Goal: Task Accomplishment & Management: Use online tool/utility

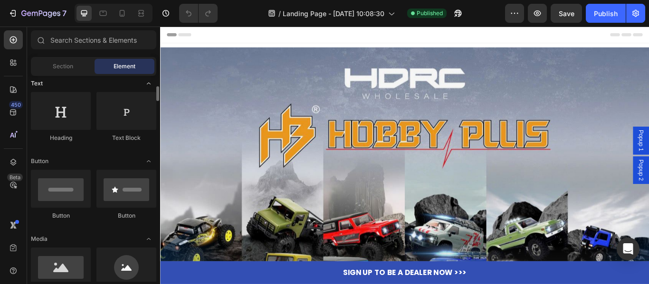
scroll to position [190, 0]
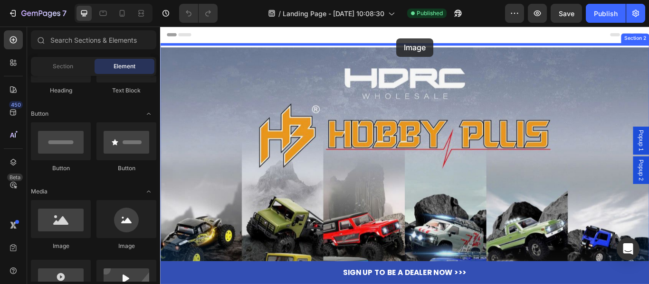
drag, startPoint x: 219, startPoint y: 249, endPoint x: 436, endPoint y: 40, distance: 300.3
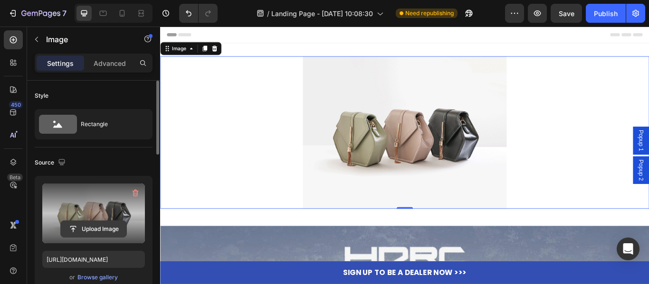
click at [101, 228] on input "file" at bounding box center [94, 229] width 66 height 16
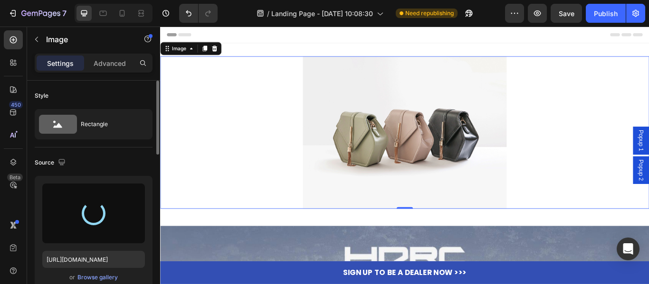
type input "https://cdn.shopify.com/s/files/1/0068/4143/4194/files/gempages_585671382986130…"
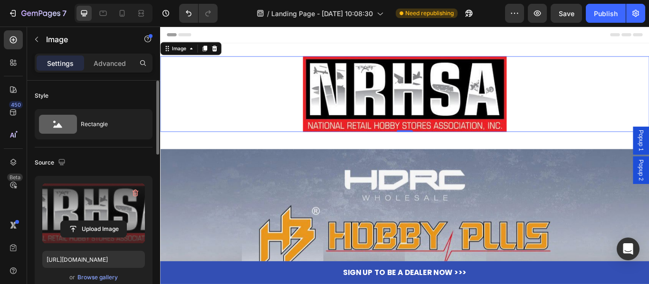
click at [411, 111] on img at bounding box center [444, 105] width 237 height 88
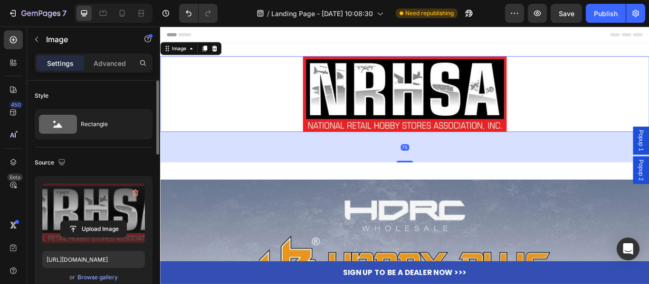
drag, startPoint x: 437, startPoint y: 148, endPoint x: 430, endPoint y: 180, distance: 33.4
click at [436, 184] on div at bounding box center [445, 184] width 19 height 2
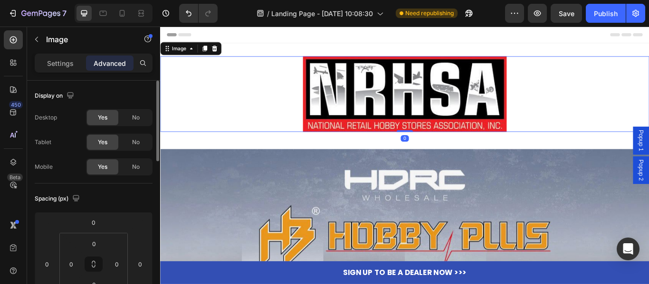
drag, startPoint x: 439, startPoint y: 184, endPoint x: 443, endPoint y: 145, distance: 39.1
click at [443, 145] on div "Image 0" at bounding box center [445, 105] width 570 height 88
type input "0"
click at [67, 63] on p "Settings" at bounding box center [60, 63] width 27 height 10
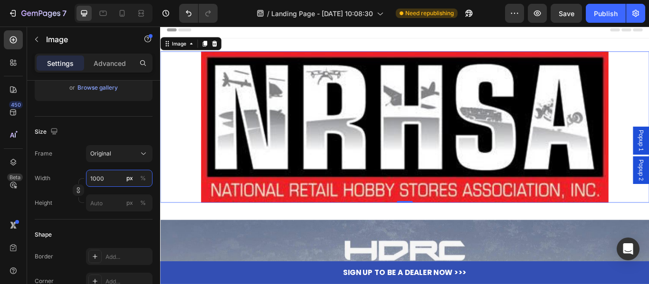
scroll to position [0, 0]
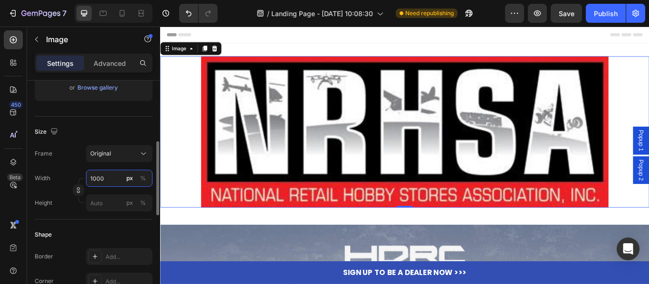
drag, startPoint x: 95, startPoint y: 177, endPoint x: 72, endPoint y: 177, distance: 23.7
click at [72, 177] on div "Width 1000 px %" at bounding box center [94, 178] width 118 height 17
click at [56, 173] on div "Width 500 px %" at bounding box center [94, 178] width 118 height 17
click at [120, 181] on input "500" at bounding box center [119, 178] width 66 height 17
drag, startPoint x: 96, startPoint y: 179, endPoint x: 53, endPoint y: 179, distance: 43.2
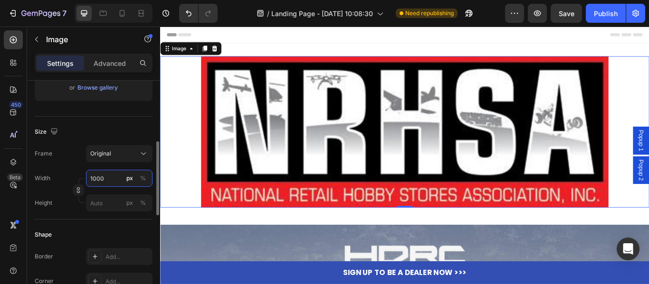
click at [52, 179] on div "Width 1000 px %" at bounding box center [94, 178] width 118 height 17
type input "500"
click at [52, 186] on div "Width 500 px %" at bounding box center [94, 178] width 118 height 17
click at [135, 154] on div "Original" at bounding box center [113, 154] width 47 height 9
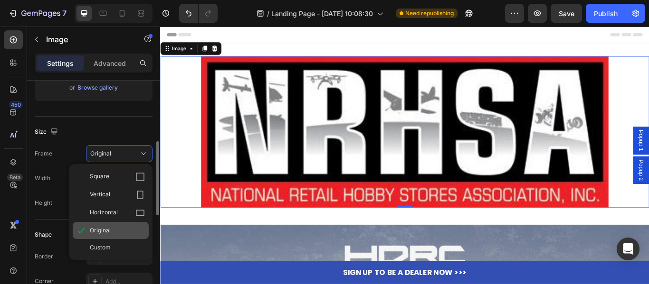
click at [107, 235] on span "Original" at bounding box center [100, 231] width 21 height 9
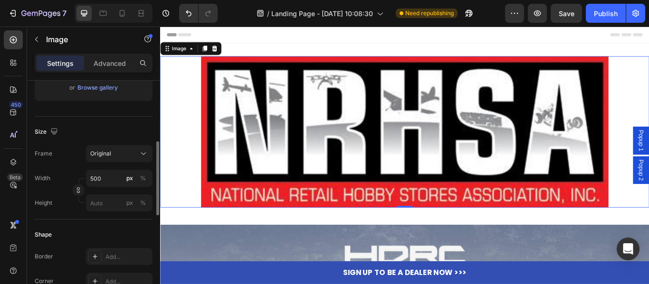
click at [54, 170] on div "Width 500 px %" at bounding box center [94, 178] width 118 height 17
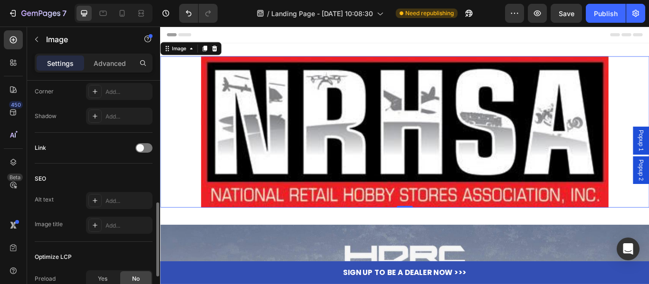
scroll to position [190, 0]
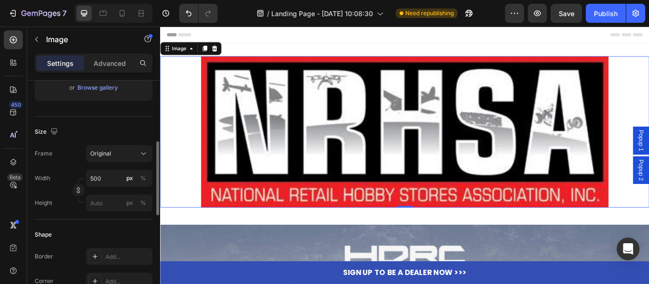
click at [339, 169] on img at bounding box center [445, 149] width 475 height 177
click at [385, 165] on img at bounding box center [445, 149] width 475 height 177
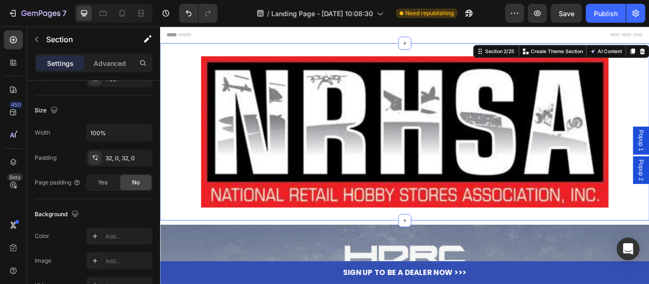
click at [592, 250] on div "Image Section 2/25 You can create reusable sections Create Theme Section AI Con…" at bounding box center [445, 149] width 570 height 207
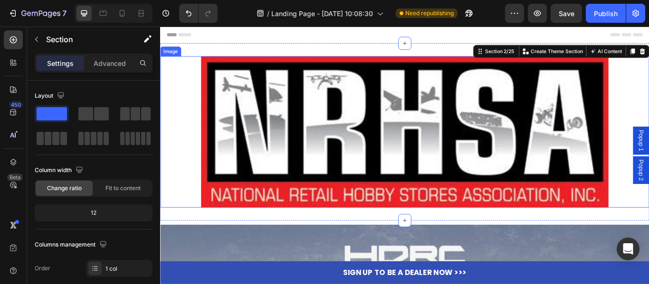
click at [604, 178] on img at bounding box center [445, 149] width 475 height 177
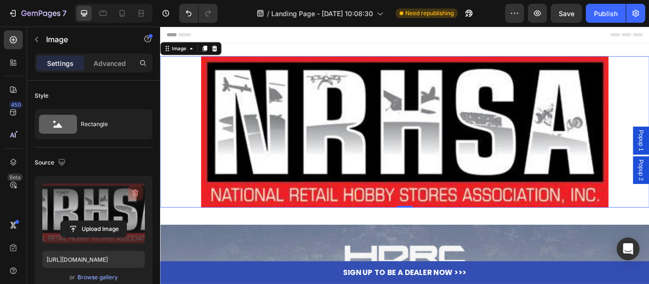
click at [136, 194] on icon "button" at bounding box center [136, 193] width 1 height 3
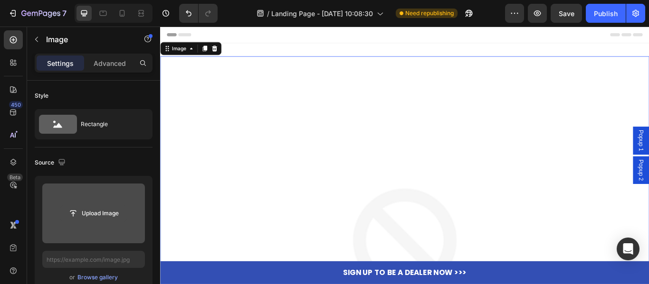
click at [92, 209] on input "file" at bounding box center [94, 214] width 66 height 16
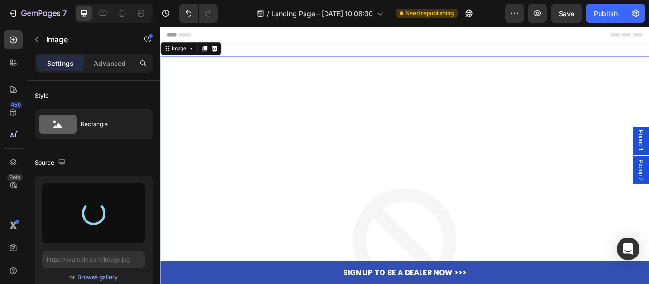
type input "https://cdn.shopify.com/s/files/1/0068/4143/4194/files/gempages_585671382986130…"
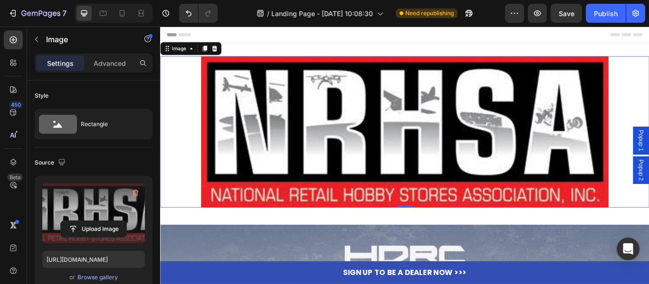
click at [476, 128] on img at bounding box center [445, 149] width 475 height 177
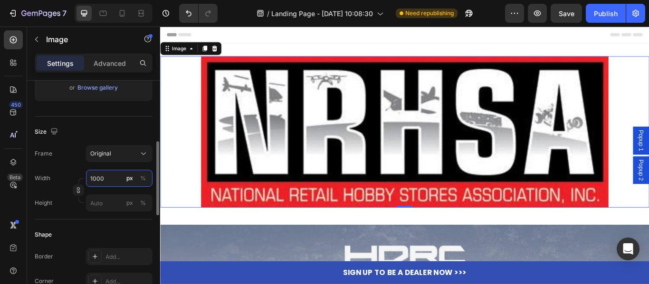
click at [108, 179] on input "1000" at bounding box center [119, 178] width 66 height 17
click at [108, 181] on input "1000" at bounding box center [119, 178] width 66 height 17
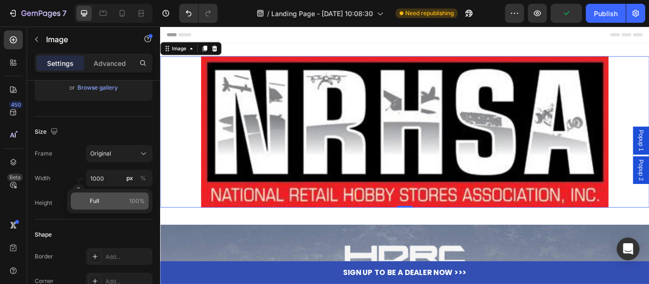
click at [104, 201] on p "Full 100%" at bounding box center [117, 201] width 55 height 9
type input "100"
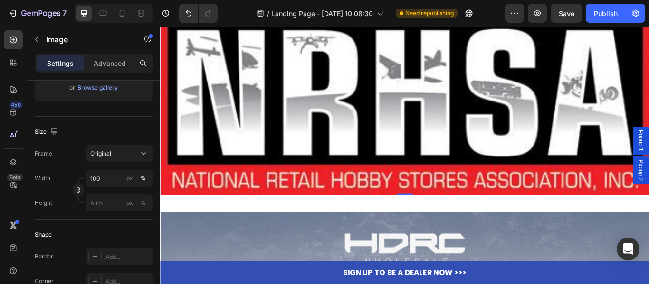
scroll to position [95, 0]
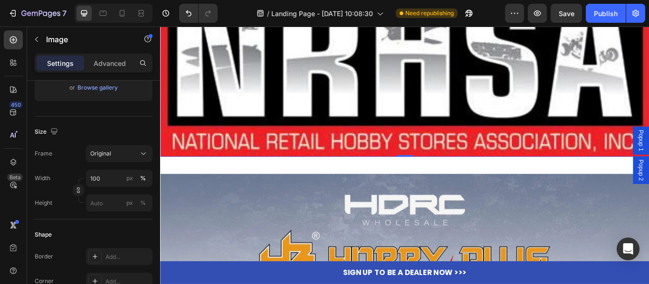
click at [438, 127] on img at bounding box center [445, 72] width 570 height 212
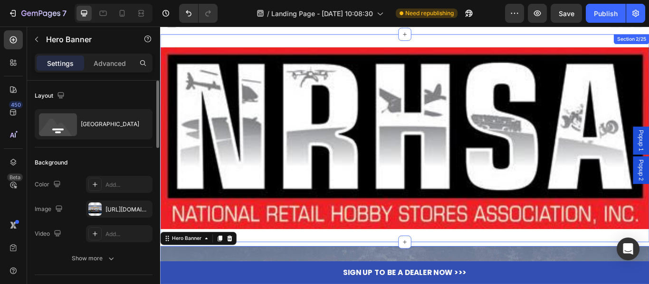
scroll to position [0, 0]
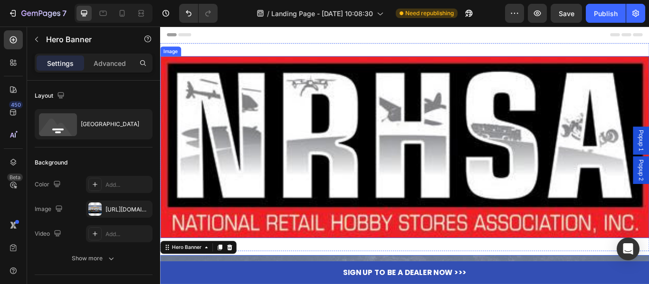
click at [517, 125] on img at bounding box center [445, 167] width 570 height 212
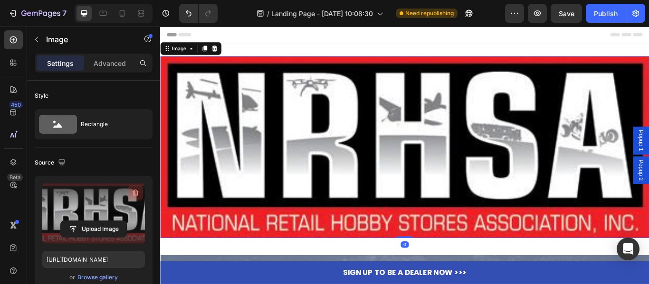
click at [137, 193] on icon "button" at bounding box center [136, 193] width 6 height 7
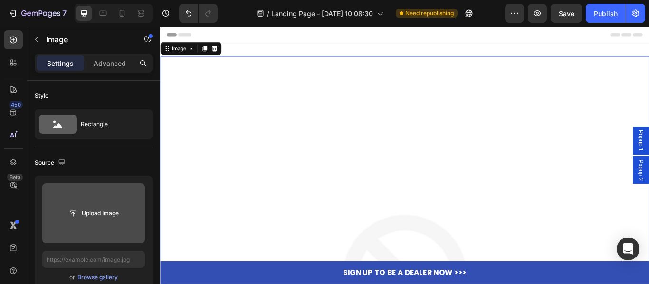
click at [100, 226] on input "file" at bounding box center [93, 214] width 103 height 60
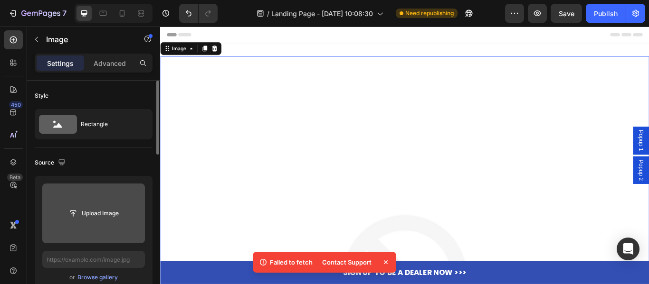
click at [90, 211] on input "file" at bounding box center [94, 214] width 66 height 16
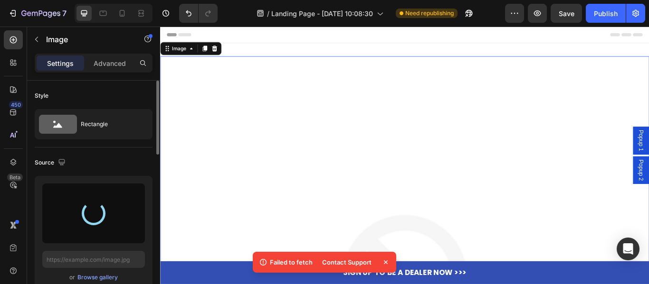
type input "https://cdn.shopify.com/s/files/1/0068/4143/4194/files/gempages_585671382986130…"
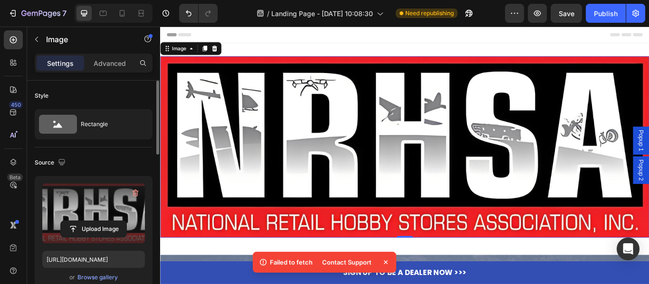
click at [463, 111] on img at bounding box center [445, 167] width 570 height 212
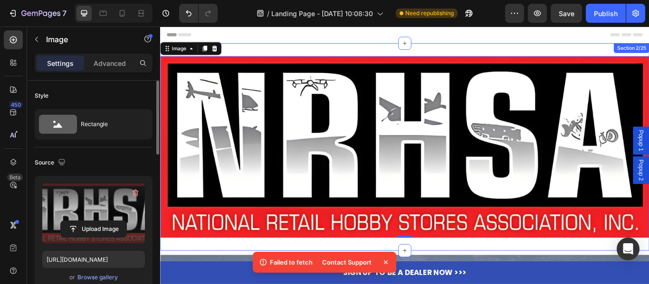
click at [456, 53] on div "Image 0 Section 2/25" at bounding box center [445, 167] width 570 height 242
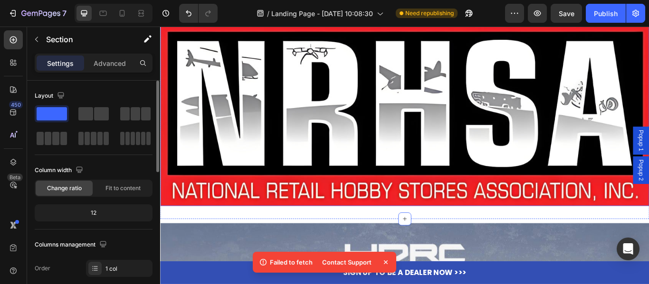
scroll to position [95, 0]
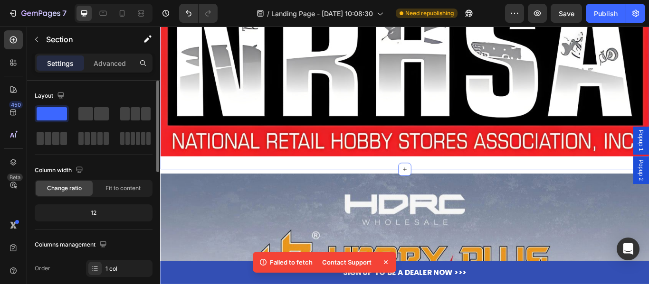
click at [485, 185] on div "Image Section 2/25 You can create reusable sections Create Theme Section AI Con…" at bounding box center [445, 72] width 570 height 242
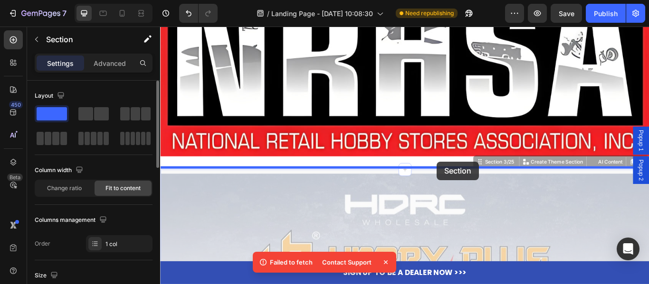
drag, startPoint x: 483, startPoint y: 192, endPoint x: 483, endPoint y: 184, distance: 7.6
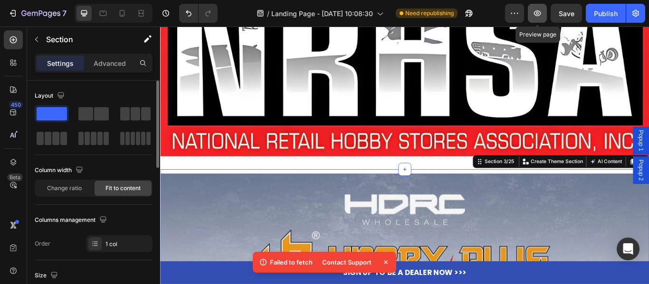
click at [537, 18] on button "button" at bounding box center [537, 13] width 19 height 19
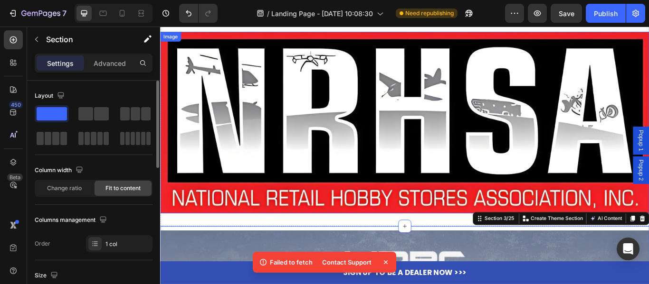
scroll to position [0, 0]
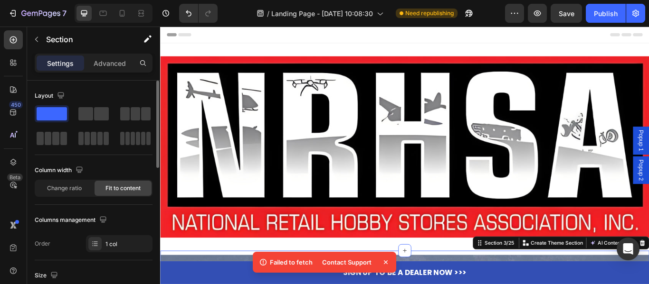
click at [440, 39] on div "Header" at bounding box center [445, 36] width 555 height 19
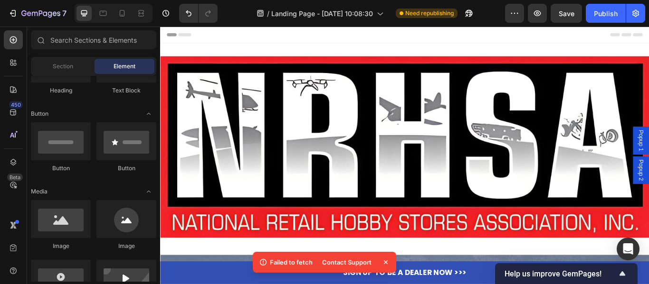
click at [452, 40] on div "Header" at bounding box center [445, 36] width 555 height 19
click at [186, 32] on span "Header" at bounding box center [188, 35] width 21 height 9
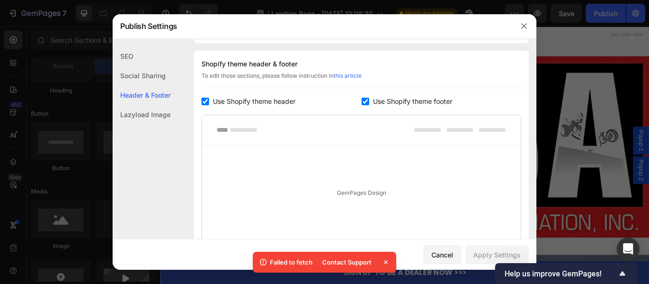
scroll to position [445, 0]
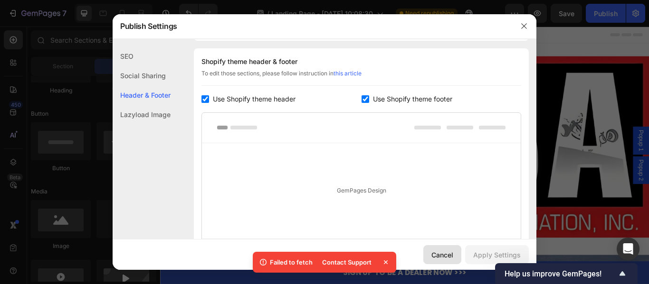
click at [445, 258] on div "Cancel" at bounding box center [442, 255] width 22 height 10
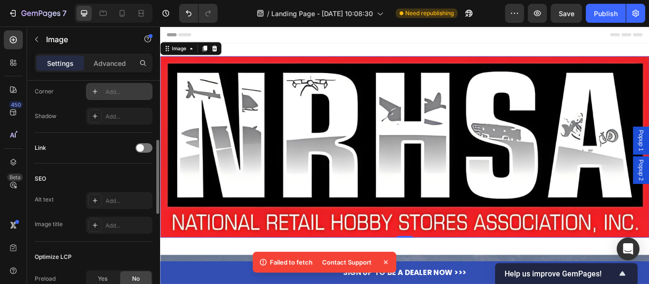
scroll to position [332, 0]
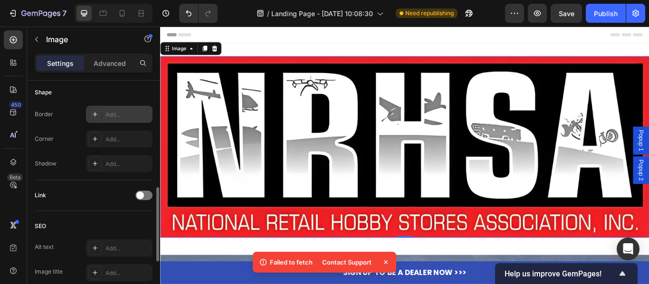
click at [97, 114] on icon at bounding box center [95, 115] width 8 height 8
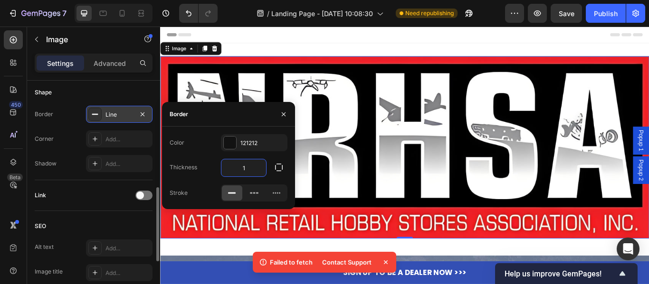
type input "0"
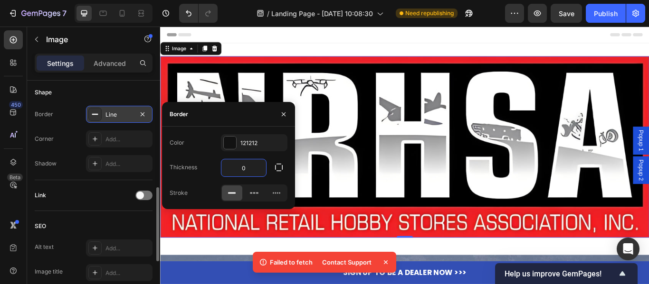
click at [50, 189] on div "Link" at bounding box center [94, 195] width 118 height 15
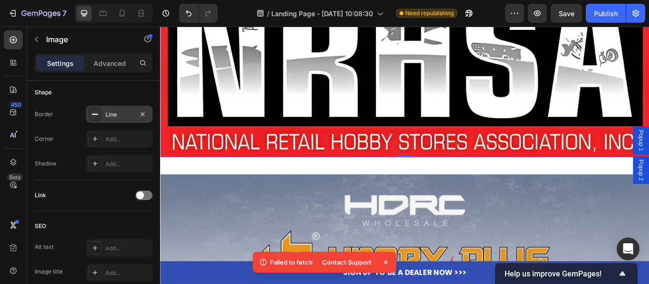
scroll to position [95, 0]
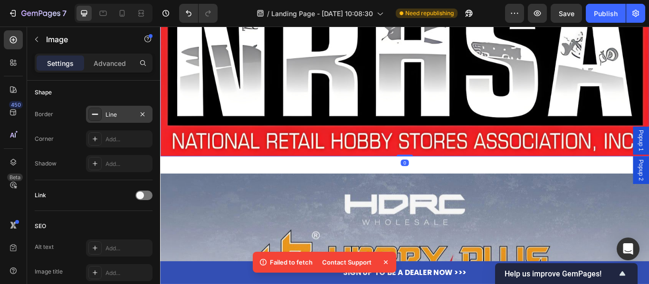
drag, startPoint x: 444, startPoint y: 174, endPoint x: 458, endPoint y: 152, distance: 26.3
click at [454, 148] on div "Image 0" at bounding box center [445, 72] width 570 height 212
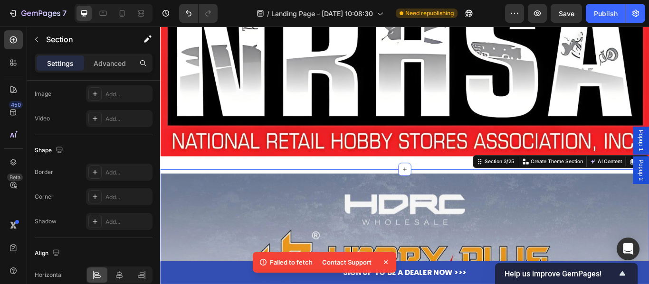
scroll to position [0, 0]
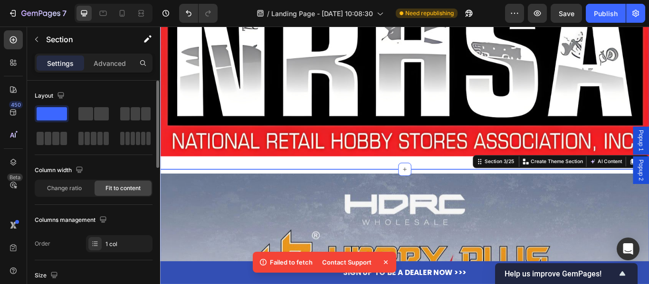
click at [475, 184] on div "Image Section 2/25" at bounding box center [445, 72] width 570 height 242
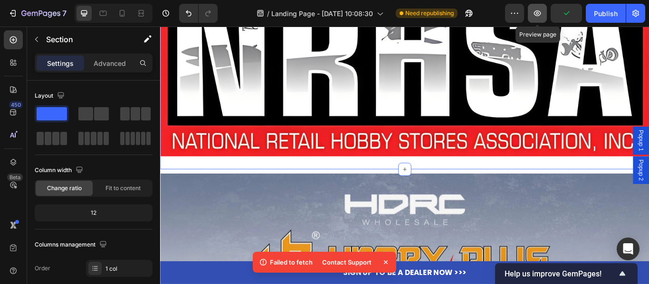
click at [540, 13] on icon "button" at bounding box center [536, 13] width 9 height 9
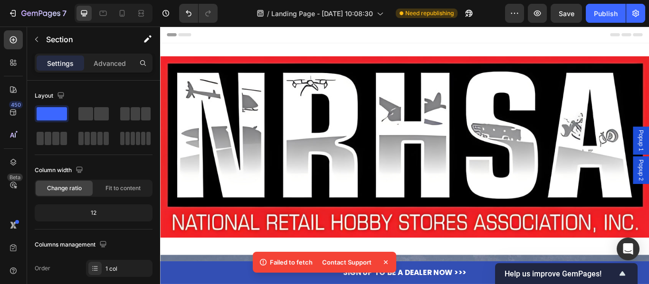
click at [256, 50] on div "Image Section 2/25" at bounding box center [445, 167] width 570 height 242
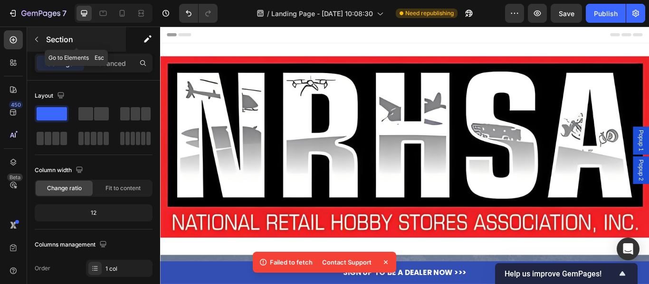
click at [37, 40] on icon "button" at bounding box center [37, 40] width 8 height 8
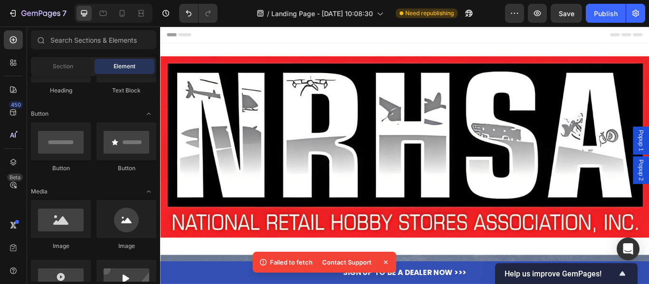
click at [384, 39] on div "Header" at bounding box center [445, 36] width 555 height 19
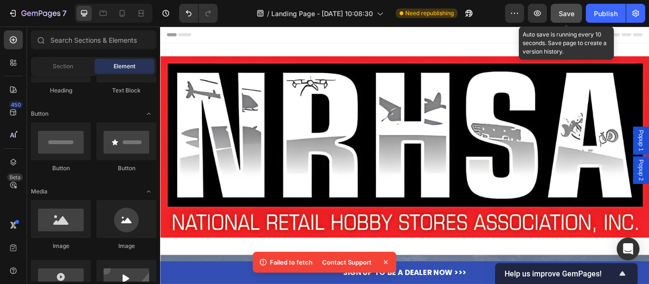
click at [562, 10] on span "Save" at bounding box center [567, 13] width 16 height 8
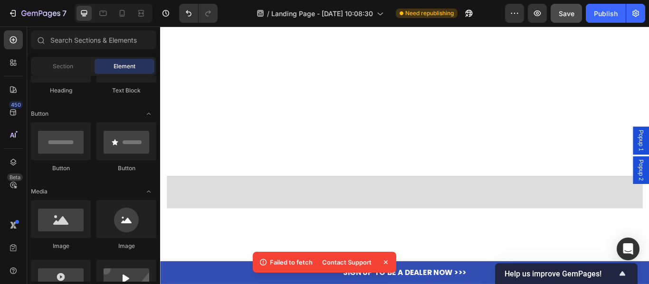
scroll to position [950, 0]
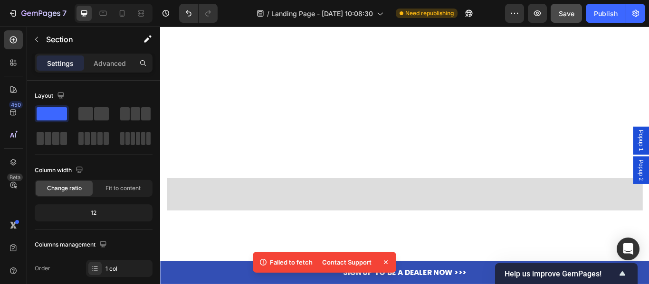
scroll to position [807, 0]
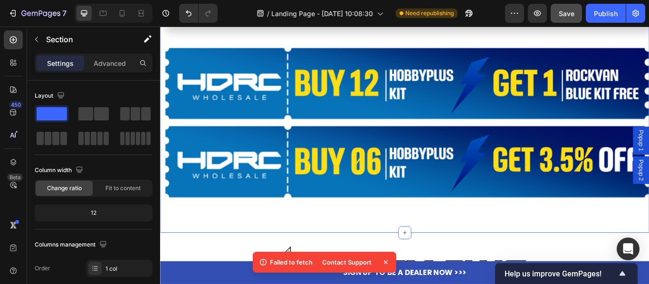
click at [438, 251] on div "EXCLUSIVE SPECIAL DEAL Heading Image Image Row Section 5/25 You can create reus…" at bounding box center [445, 121] width 570 height 294
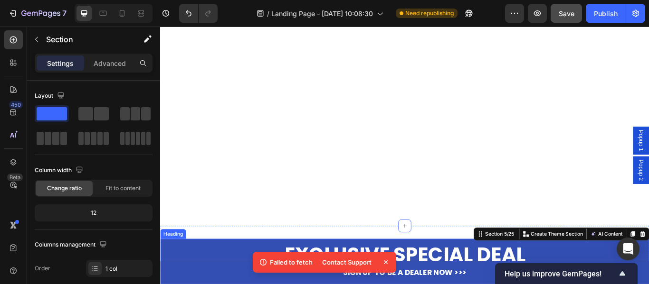
scroll to position [760, 0]
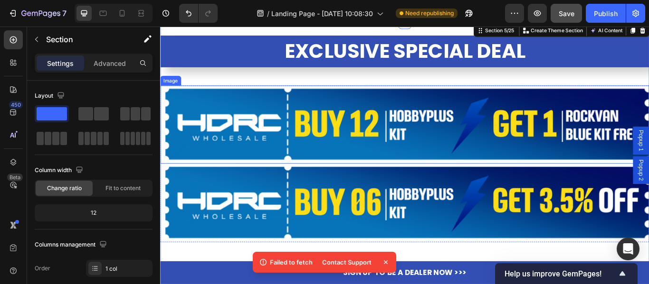
click at [395, 165] on img at bounding box center [445, 141] width 570 height 92
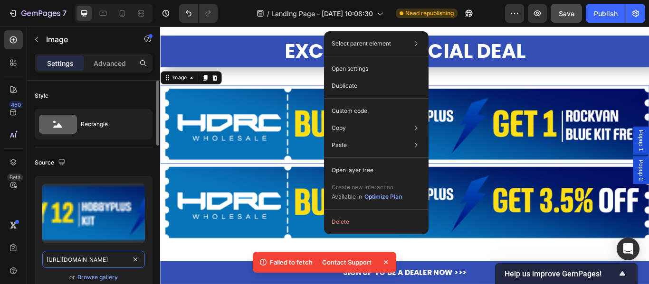
click at [93, 256] on input "https://cdn.shopify.com/s/files/1/0068/4143/4194/files/gempages_585671382986130…" at bounding box center [93, 259] width 103 height 17
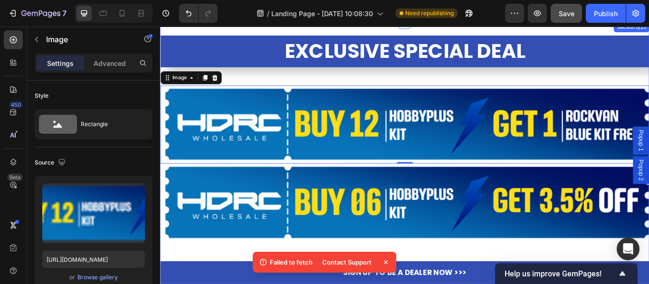
click at [434, 85] on div "EXCLUSIVE SPECIAL DEAL Heading Image 0 Image Row" at bounding box center [445, 168] width 570 height 263
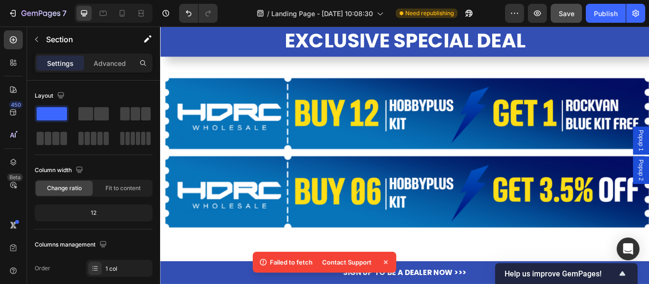
scroll to position [807, 0]
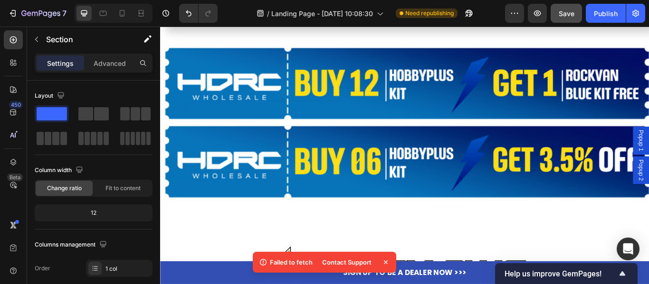
click at [385, 264] on icon at bounding box center [385, 262] width 9 height 9
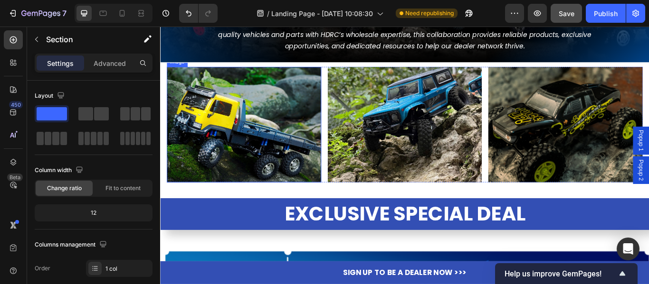
scroll to position [522, 0]
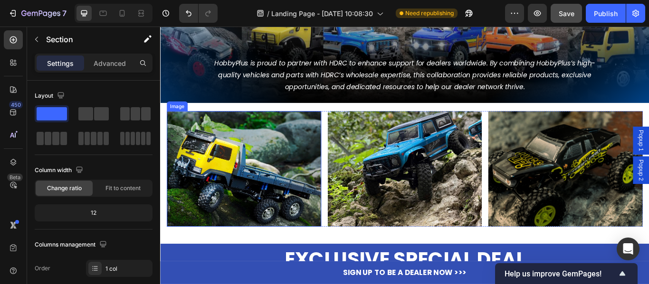
click at [261, 190] on img at bounding box center [258, 192] width 180 height 135
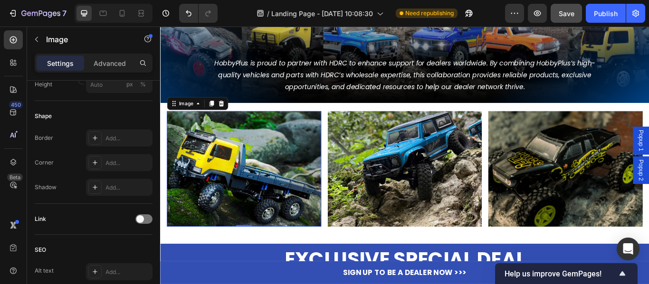
scroll to position [427, 0]
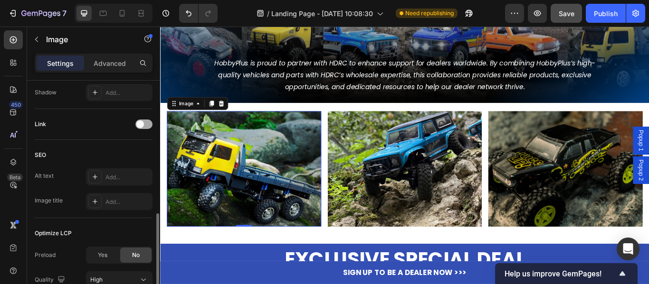
click at [148, 126] on div at bounding box center [143, 124] width 17 height 9
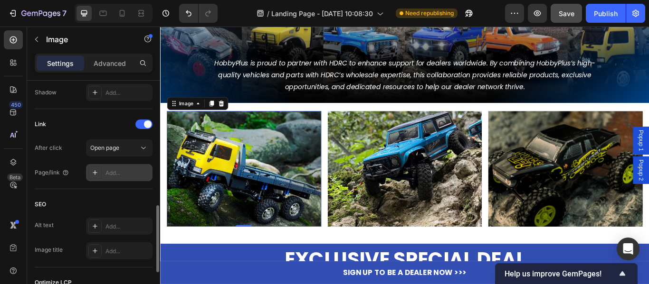
click at [113, 170] on div "Add..." at bounding box center [127, 173] width 45 height 9
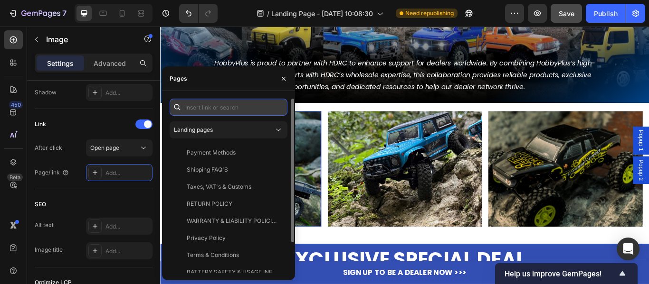
click at [250, 110] on input "text" at bounding box center [229, 107] width 118 height 17
paste input "https://hdrcwholesale.com/products/hobbyplus-arktos-6x6-yellow-body-gray-rear-b…"
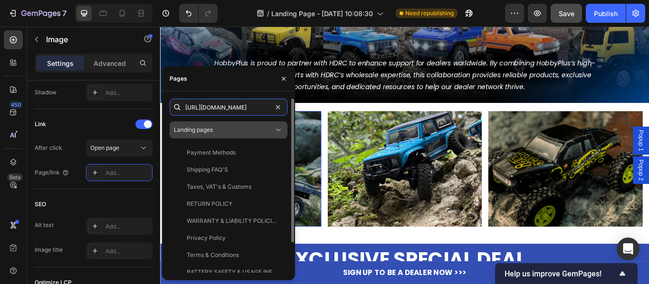
scroll to position [0, 154]
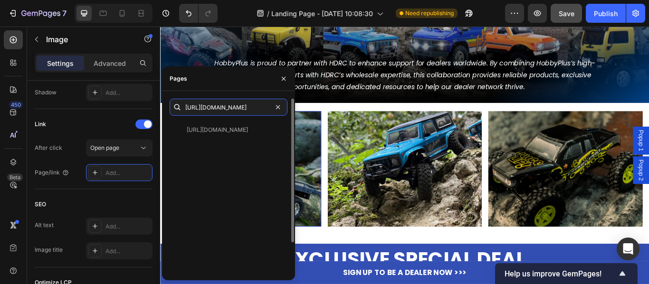
type input "https://hdrcwholesale.com/products/hobbyplus-arktos-6x6-yellow-body-gray-rear-b…"
click at [238, 136] on div "https://hdrcwholesale.com/products/hobbyplus-arktos-6x6-yellow-body-gray-rear-b…" at bounding box center [227, 130] width 114 height 17
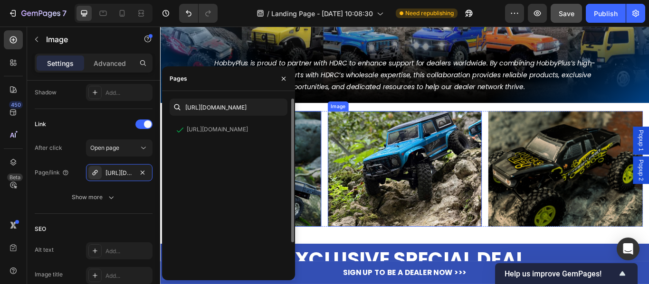
click at [443, 192] on img at bounding box center [445, 192] width 180 height 135
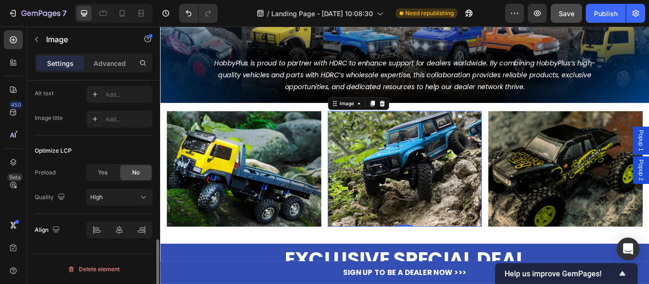
scroll to position [463, 0]
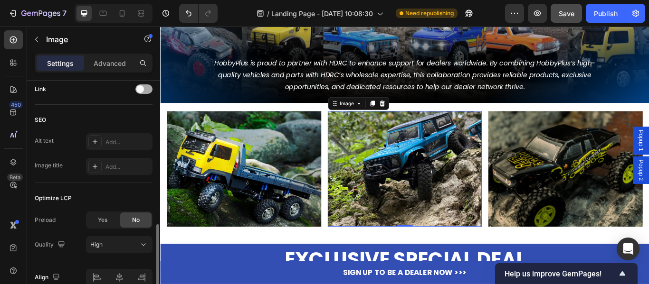
click at [147, 86] on div at bounding box center [143, 89] width 17 height 9
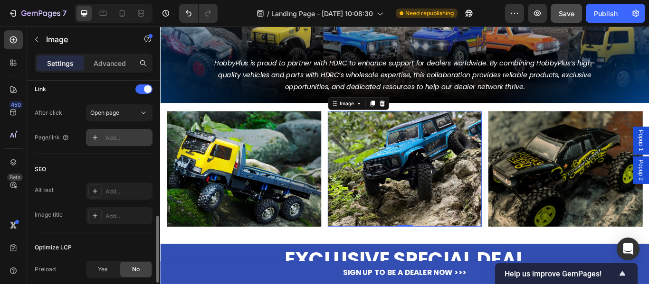
click at [111, 142] on div "Add..." at bounding box center [127, 138] width 45 height 9
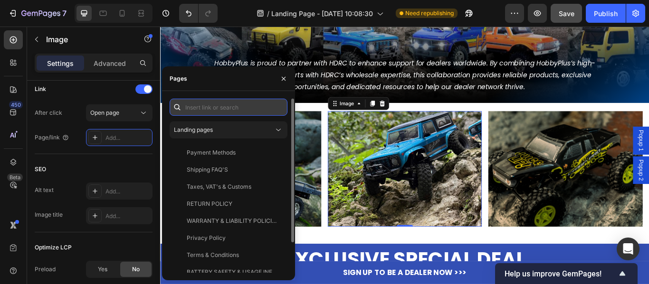
click at [226, 107] on input "text" at bounding box center [229, 107] width 118 height 17
paste input "https://hdrcwholesale.com/products/hobbyplus-cr-18p-v3-brushless-rushmore-metal…"
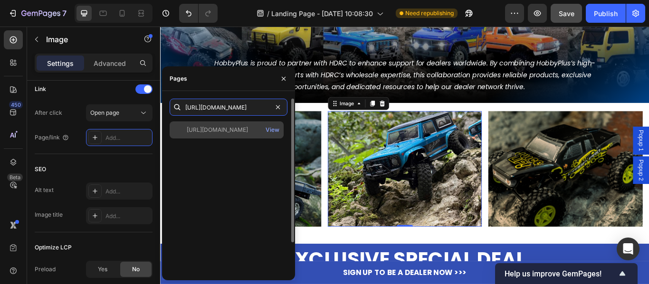
type input "https://hdrcwholesale.com/products/hobbyplus-cr-18p-v3-brushless-rushmore-metal…"
click at [237, 133] on div "https://hdrcwholesale.com/products/hobbyplus-cr-18p-v3-brushless-rushmore-metal…" at bounding box center [217, 130] width 61 height 9
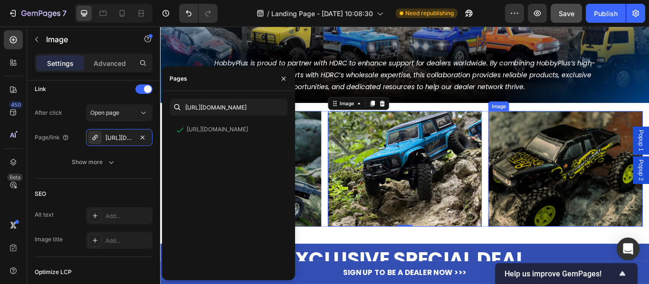
click at [610, 175] on img at bounding box center [632, 192] width 180 height 135
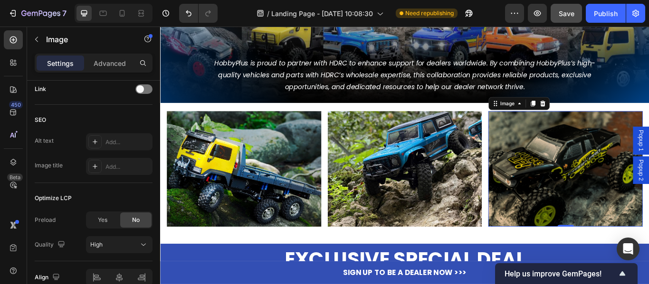
drag, startPoint x: 617, startPoint y: 185, endPoint x: 604, endPoint y: 188, distance: 13.7
click at [617, 185] on img at bounding box center [632, 192] width 180 height 135
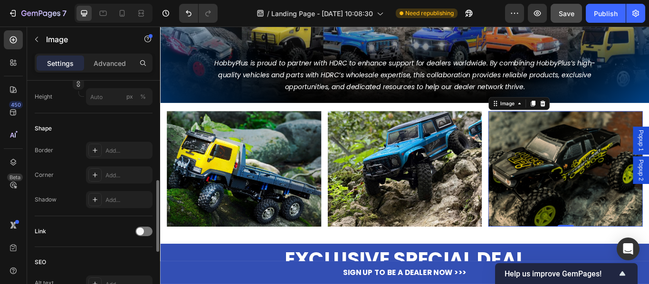
scroll to position [368, 0]
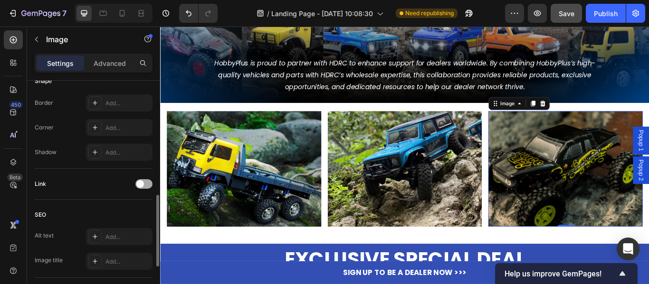
click at [145, 184] on div at bounding box center [143, 184] width 17 height 9
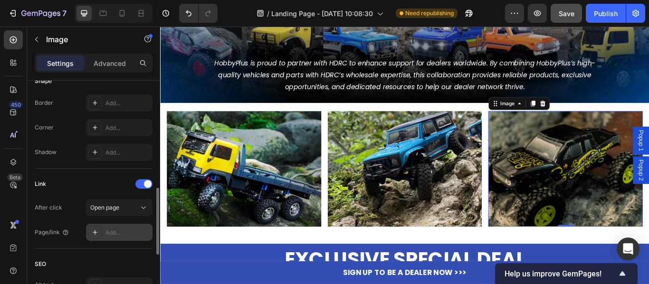
drag, startPoint x: 114, startPoint y: 231, endPoint x: 119, endPoint y: 227, distance: 5.7
click at [116, 230] on div "Add..." at bounding box center [127, 233] width 45 height 9
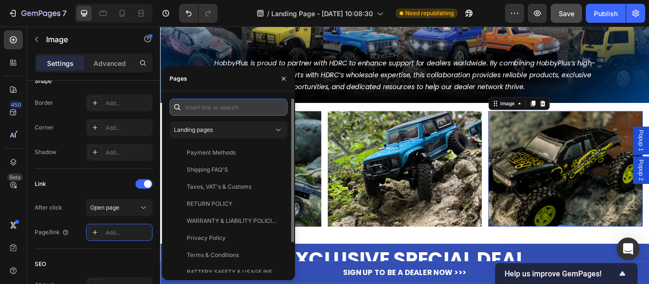
click at [242, 107] on input "text" at bounding box center [229, 107] width 118 height 17
paste input "https://hdrcwholesale.com/products/hobby-plus-cr-18p-pro-brushless-juice-up-edi…"
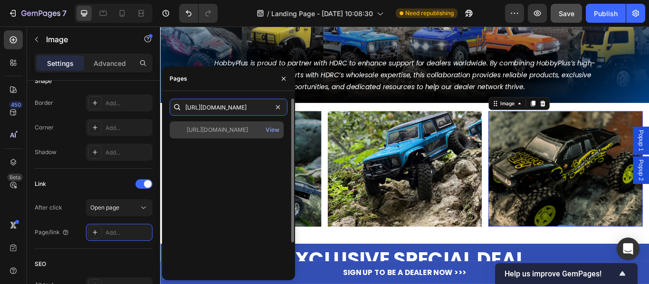
type input "https://hdrcwholesale.com/products/hobby-plus-cr-18p-pro-brushless-juice-up-edi…"
click at [235, 132] on div "https://hdrcwholesale.com/products/hobby-plus-cr-18p-pro-brushless-juice-up-edi…" at bounding box center [217, 130] width 61 height 9
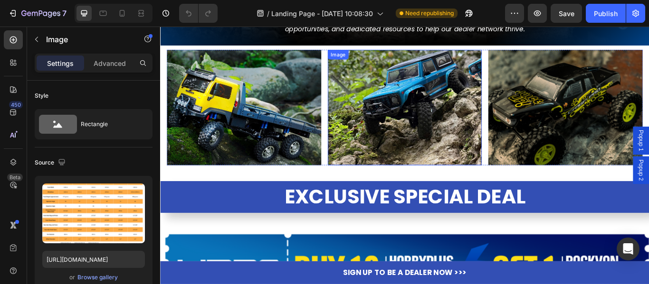
scroll to position [427, 0]
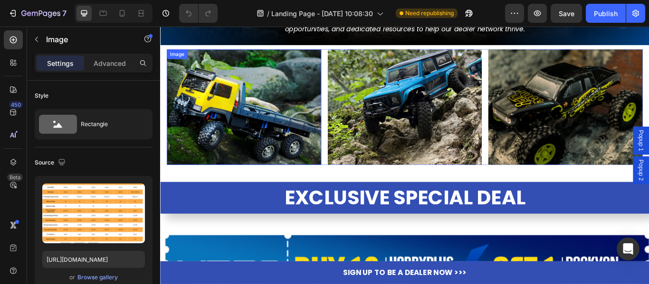
click at [281, 120] on img at bounding box center [258, 120] width 180 height 135
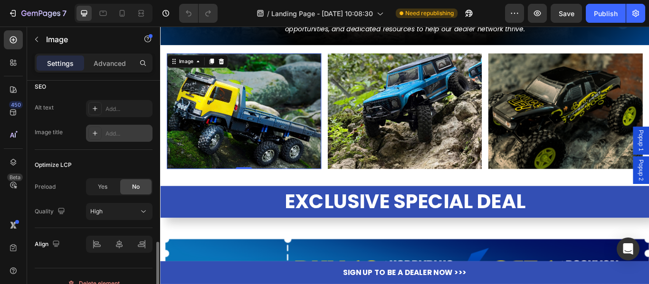
scroll to position [475, 0]
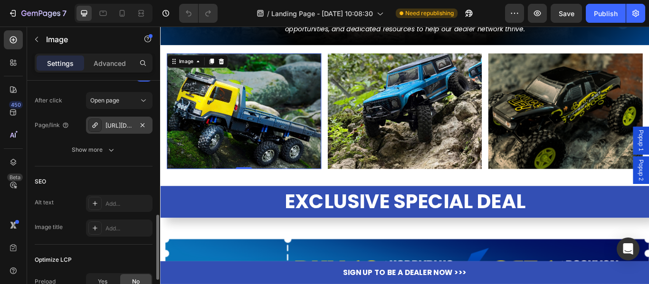
click at [112, 127] on div "https://hdrcwholesale.com/hobbyplus-arktos-6x6-yellow-body-gray-rear-bed" at bounding box center [119, 126] width 28 height 9
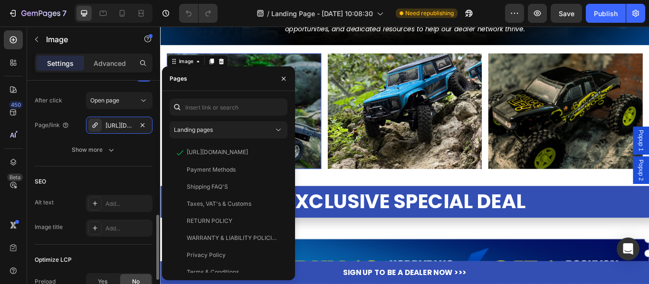
click at [83, 182] on div "SEO" at bounding box center [94, 181] width 118 height 15
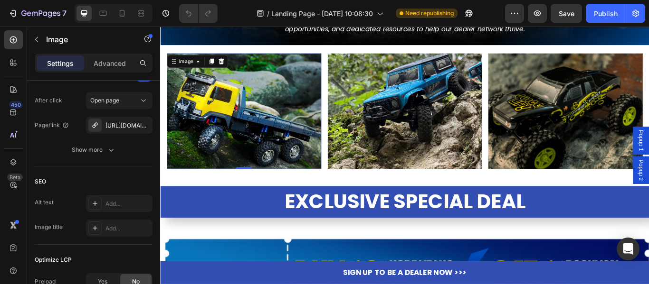
click at [238, 120] on img at bounding box center [258, 125] width 180 height 135
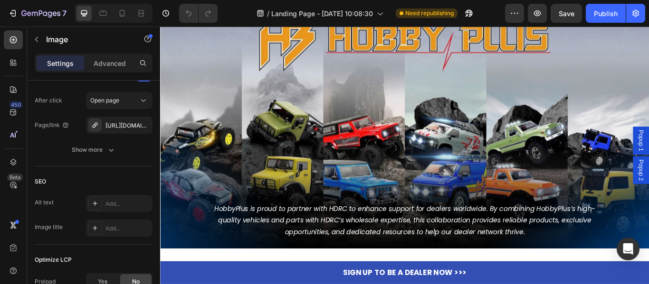
scroll to position [0, 0]
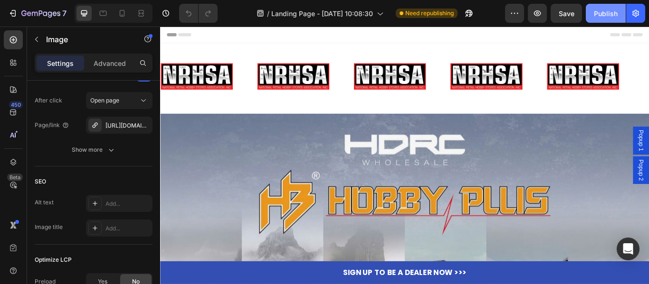
click at [597, 11] on div "Publish" at bounding box center [606, 14] width 24 height 10
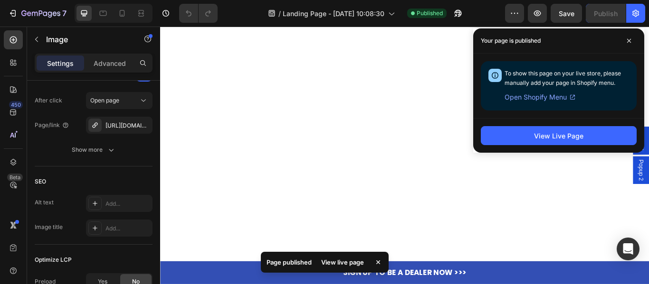
scroll to position [2945, 0]
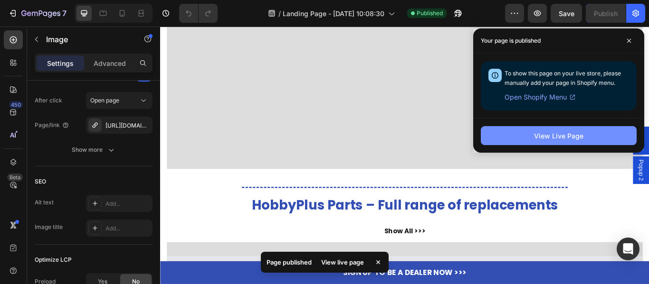
click at [568, 135] on div "View Live Page" at bounding box center [558, 136] width 49 height 10
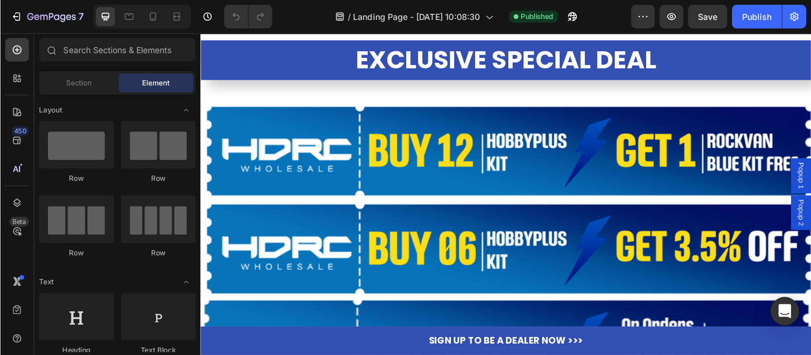
scroll to position [617, 0]
